Goal: Check status: Check status

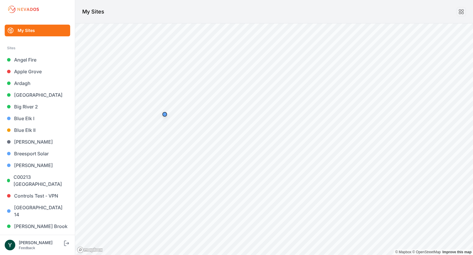
click at [90, 250] on link "Mapbox logo" at bounding box center [90, 250] width 26 height 7
click at [31, 96] on link "[GEOGRAPHIC_DATA]" at bounding box center [37, 95] width 65 height 12
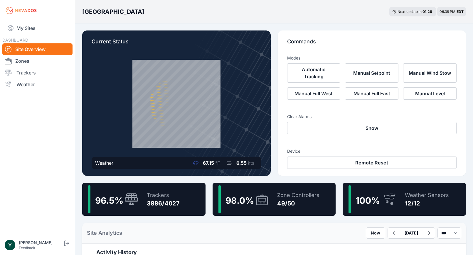
click at [165, 203] on div "3886/4027" at bounding box center [163, 204] width 33 height 8
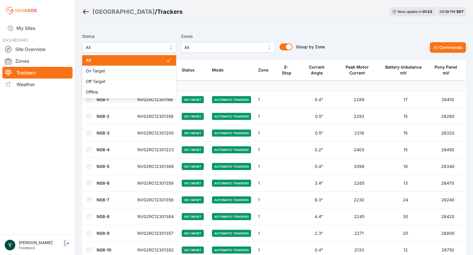
click at [163, 48] on span "All" at bounding box center [125, 47] width 79 height 7
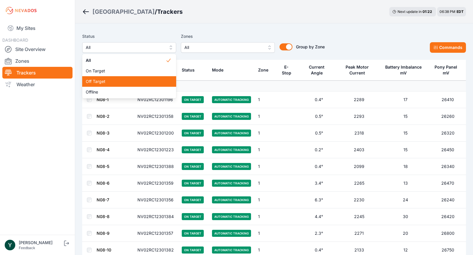
click at [135, 81] on span "Off Target" at bounding box center [126, 82] width 80 height 6
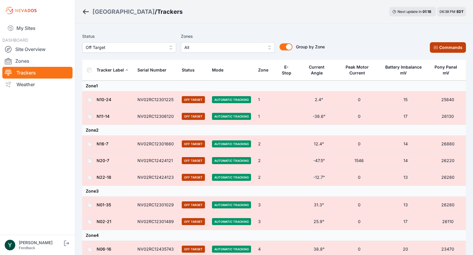
click at [434, 47] on icon at bounding box center [435, 47] width 5 height 5
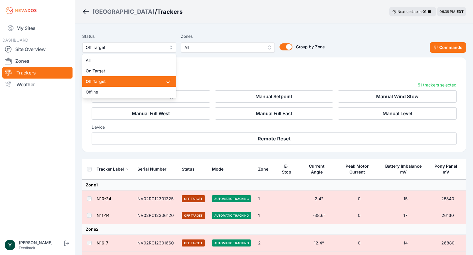
click at [163, 47] on span "Off Target" at bounding box center [125, 47] width 79 height 7
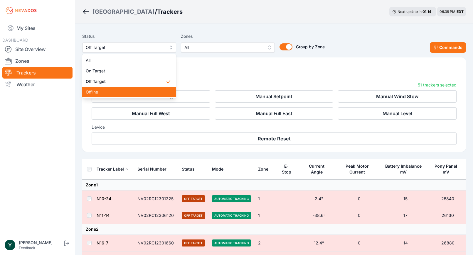
click at [144, 89] on span "Offline" at bounding box center [126, 92] width 80 height 6
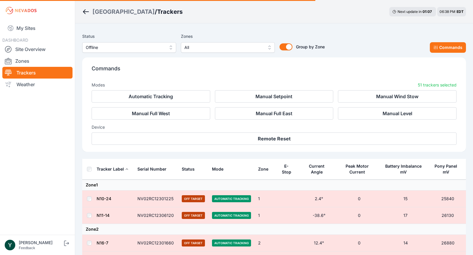
click at [354, 33] on div "Status Offline Zones All Group by Zone Group by Zone Commands Commands Modes 51…" at bounding box center [274, 95] width 384 height 129
click at [28, 73] on link "Trackers" at bounding box center [37, 73] width 70 height 12
click at [24, 61] on link "Zones" at bounding box center [37, 61] width 70 height 12
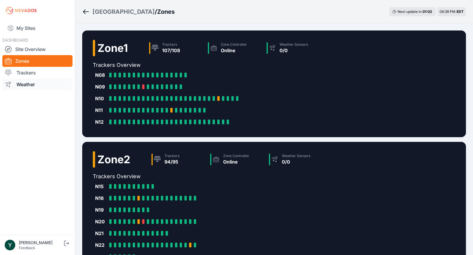
click at [28, 84] on link "Weather" at bounding box center [37, 85] width 70 height 12
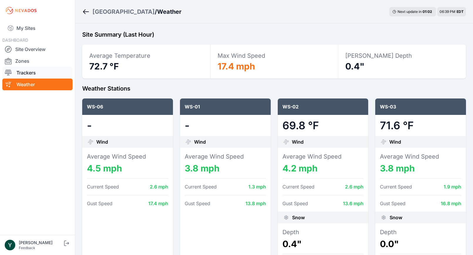
click at [32, 72] on link "Trackers" at bounding box center [37, 73] width 70 height 12
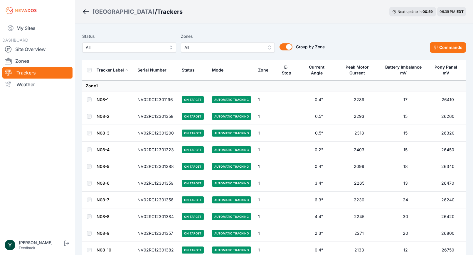
click at [135, 49] on span "All" at bounding box center [125, 47] width 79 height 7
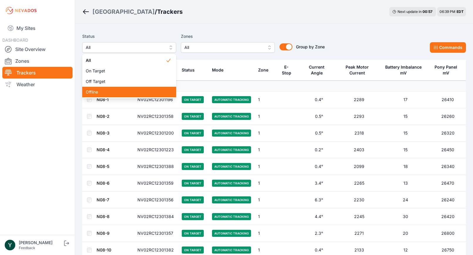
click at [120, 91] on span "Offline" at bounding box center [126, 92] width 80 height 6
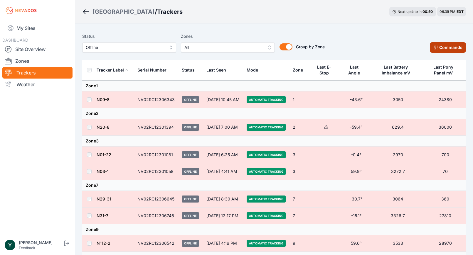
click at [446, 48] on button "Commands" at bounding box center [448, 47] width 36 height 11
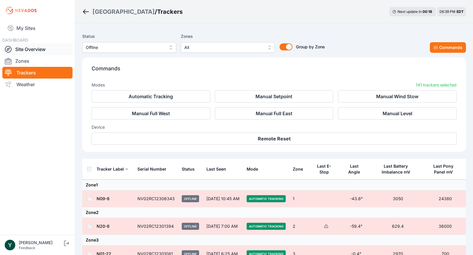
click at [42, 47] on link "Site Overview" at bounding box center [37, 49] width 70 height 12
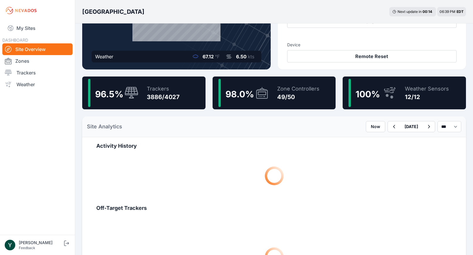
scroll to position [109, 0]
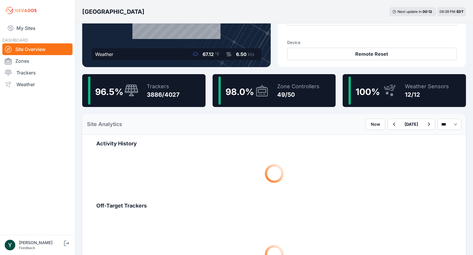
click at [273, 90] on div "Zone Controllers 49/50" at bounding box center [295, 91] width 48 height 28
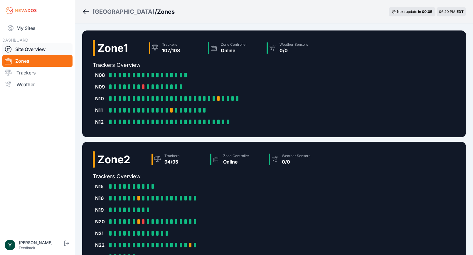
click at [32, 49] on link "Site Overview" at bounding box center [37, 49] width 70 height 12
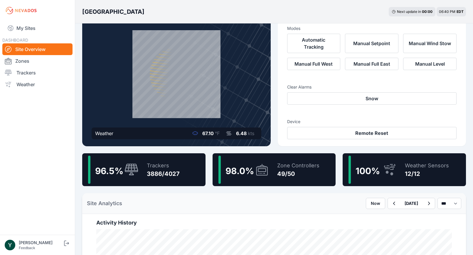
scroll to position [24, 0]
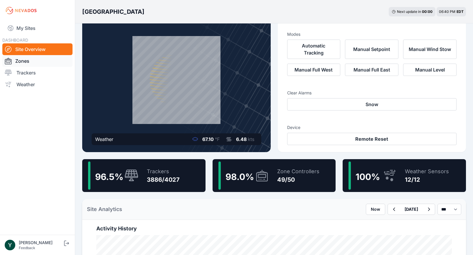
click at [38, 61] on link "Zones" at bounding box center [37, 61] width 70 height 12
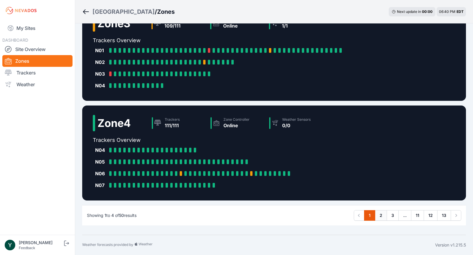
scroll to position [271, 0]
click at [382, 218] on link "2" at bounding box center [381, 215] width 12 height 11
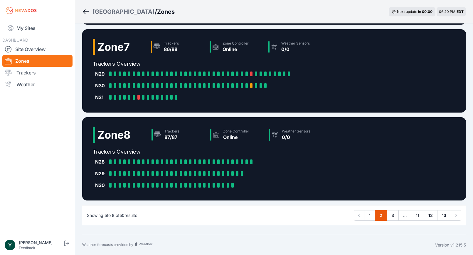
scroll to position [201, 0]
